Goal: Task Accomplishment & Management: Manage account settings

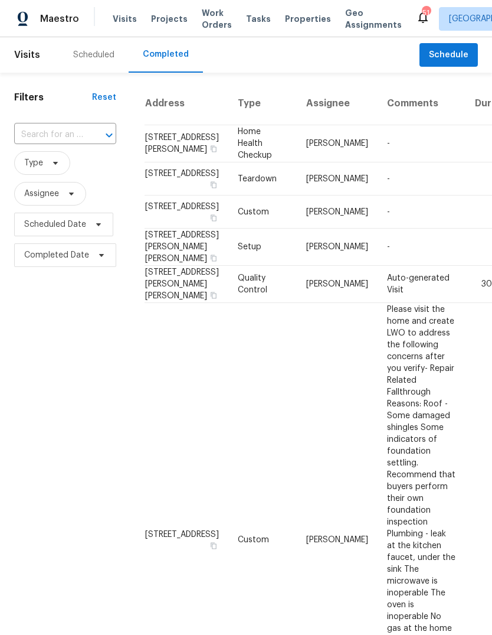
click at [86, 54] on div "Scheduled" at bounding box center [93, 55] width 41 height 12
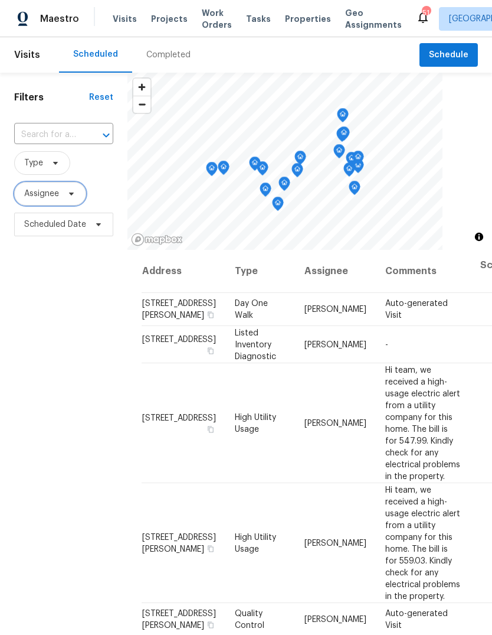
click at [30, 197] on span "Assignee" at bounding box center [41, 194] width 35 height 12
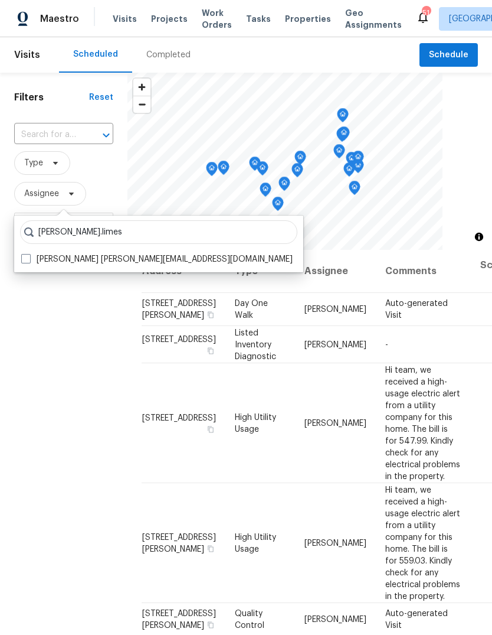
type input "Brad.limes"
click at [38, 260] on label "Brad Limes brad.limes@opendoor.com" at bounding box center [157, 259] width 272 height 12
click at [29, 260] on input "Brad Limes brad.limes@opendoor.com" at bounding box center [25, 257] width 8 height 8
checkbox input "true"
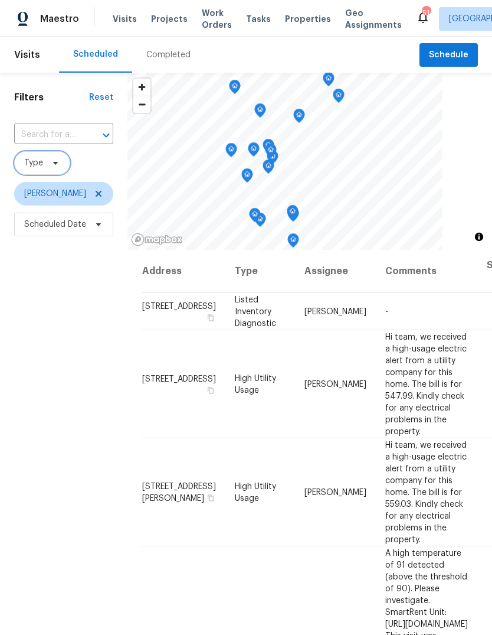
click at [36, 157] on span "Type" at bounding box center [42, 163] width 56 height 24
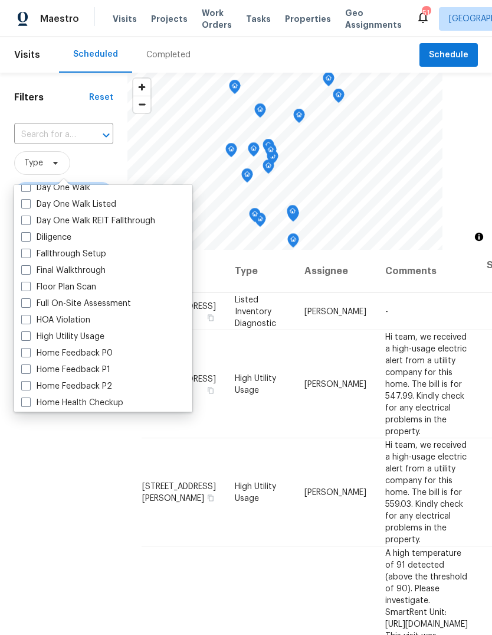
scroll to position [223, 0]
click at [50, 399] on label "Home Health Checkup" at bounding box center [72, 402] width 102 height 12
click at [29, 399] on input "Home Health Checkup" at bounding box center [25, 400] width 8 height 8
checkbox input "true"
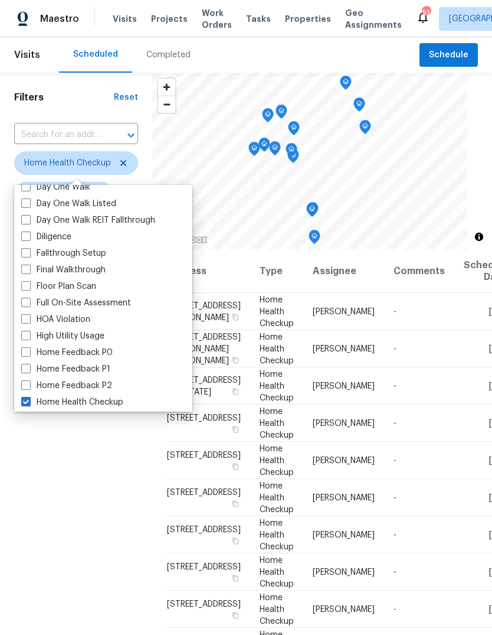
click at [41, 468] on div "Filters Reset ​ Home Health Checkup Brad Limes Scheduled Date" at bounding box center [76, 415] width 152 height 685
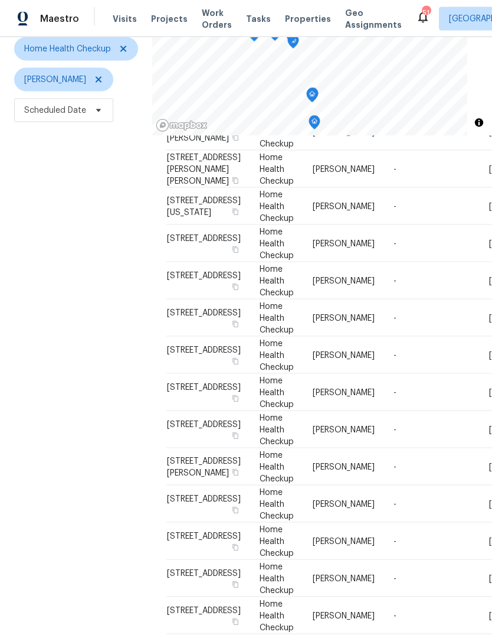
scroll to position [44, 0]
click at [0, 0] on icon at bounding box center [0, 0] width 0 height 0
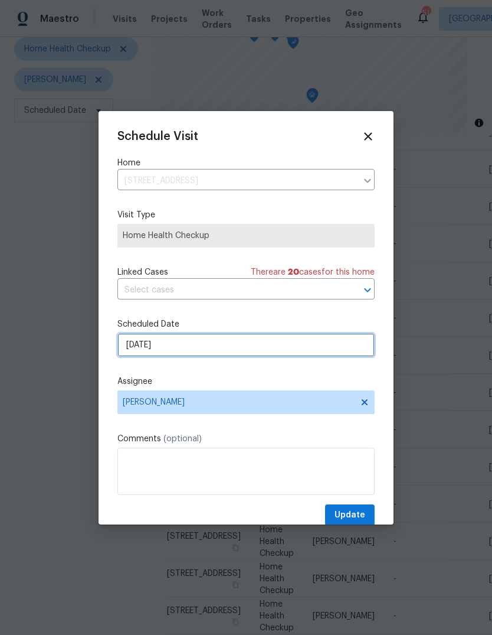
click at [199, 348] on input "9/16/2025" at bounding box center [245, 345] width 257 height 24
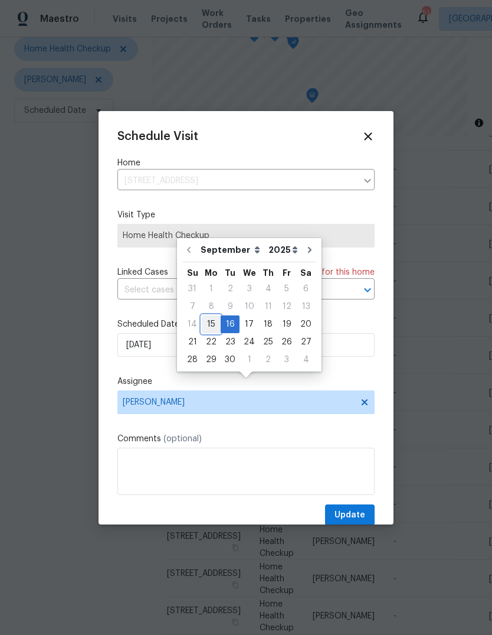
click at [208, 316] on div "15" at bounding box center [211, 324] width 19 height 17
type input "9/15/2025"
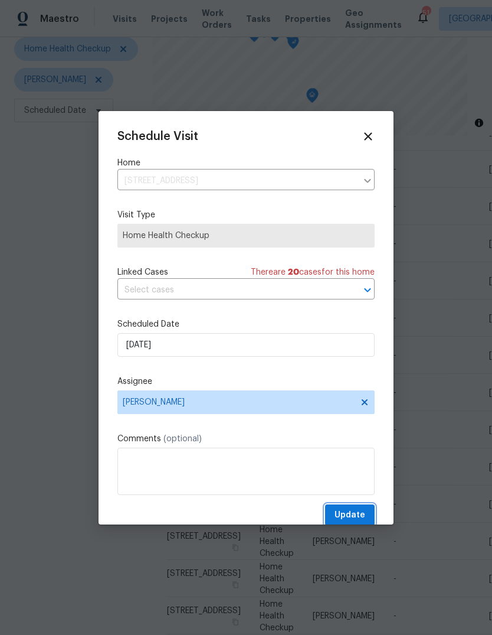
click at [352, 516] on span "Update" at bounding box center [350, 515] width 31 height 15
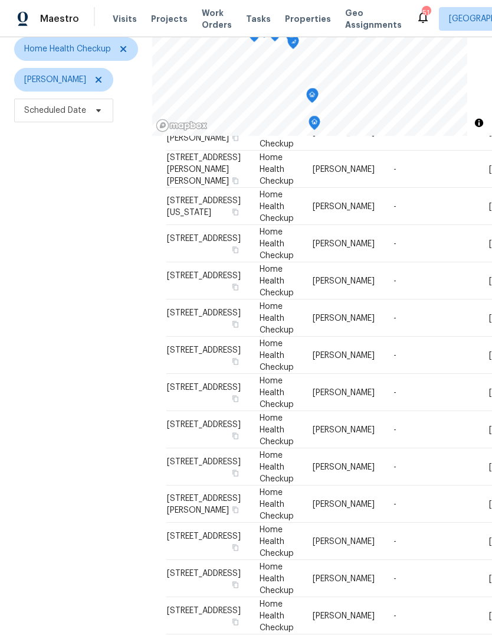
scroll to position [371, 0]
